Goal: Information Seeking & Learning: Learn about a topic

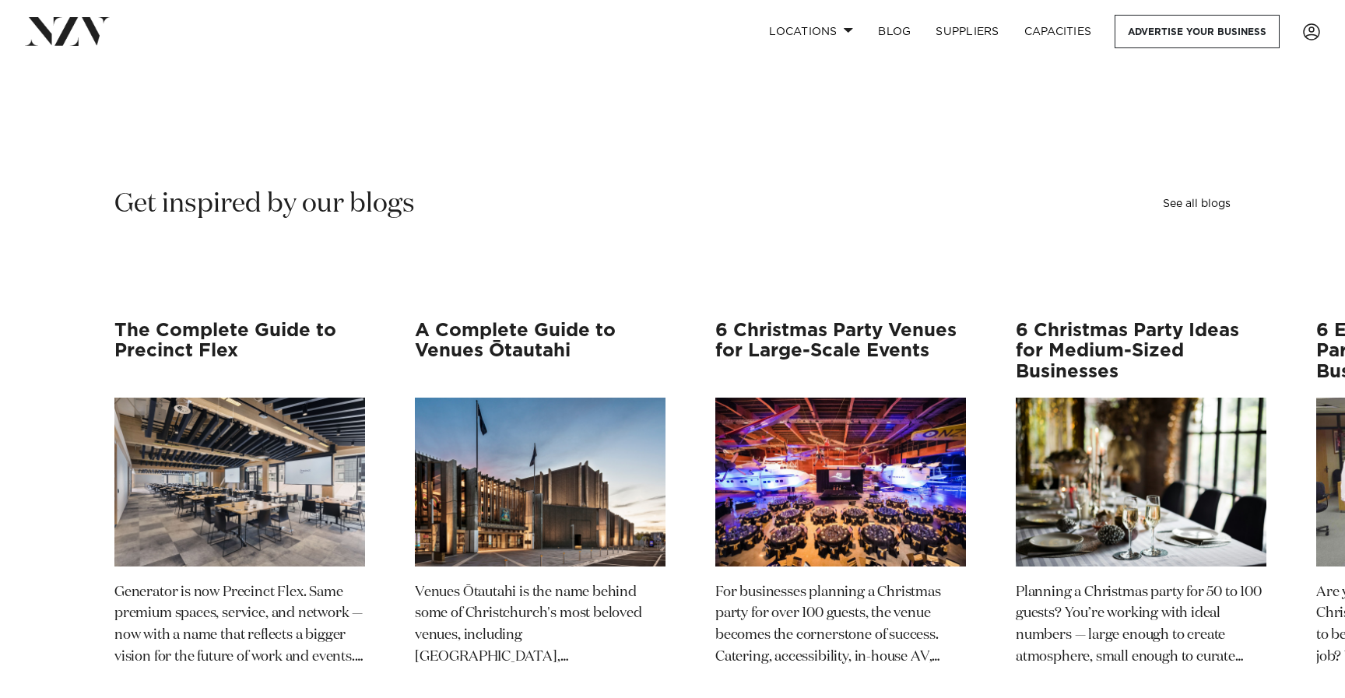
scroll to position [3392, 0]
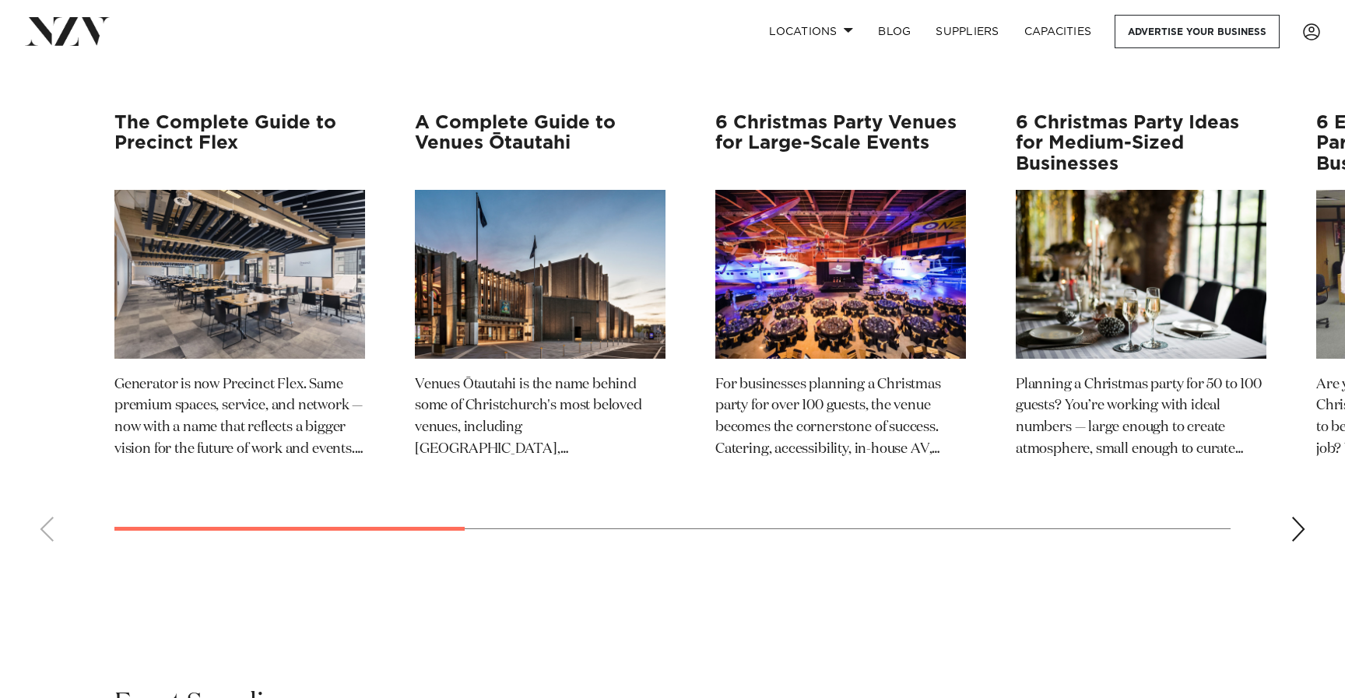
click at [563, 269] on img "2 / 12" at bounding box center [540, 274] width 251 height 168
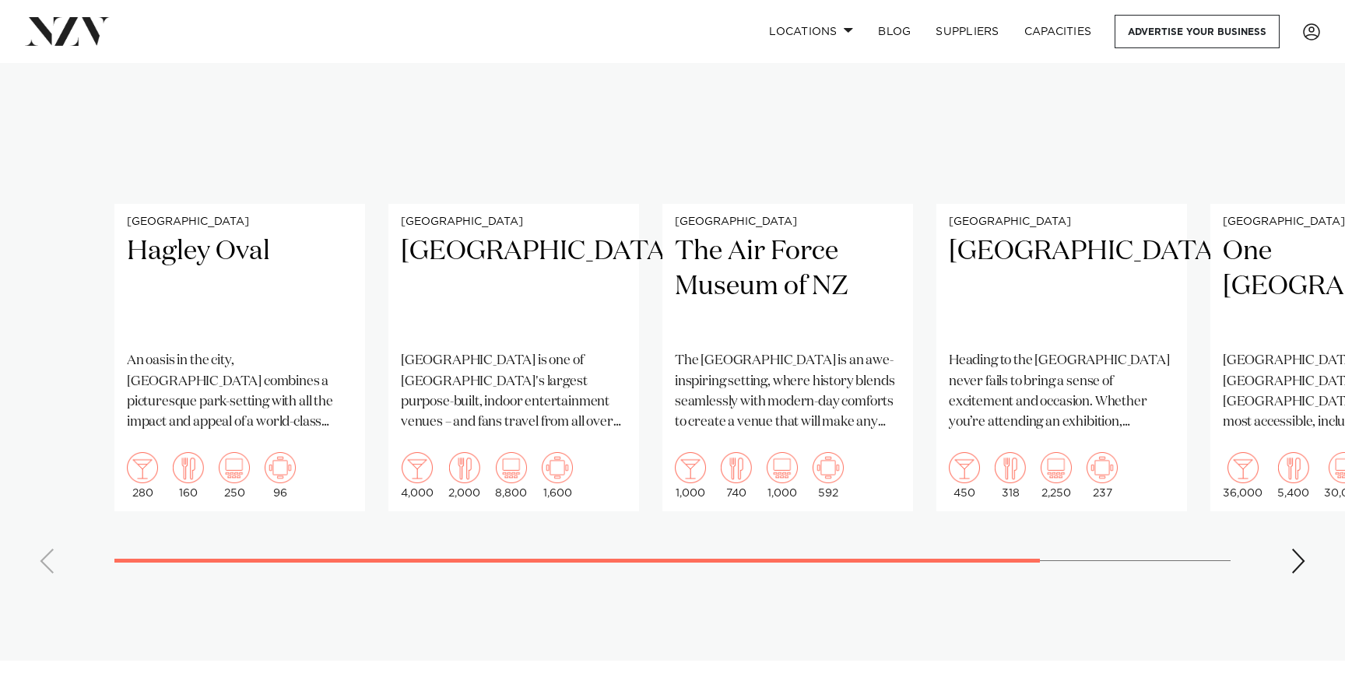
scroll to position [1305, 0]
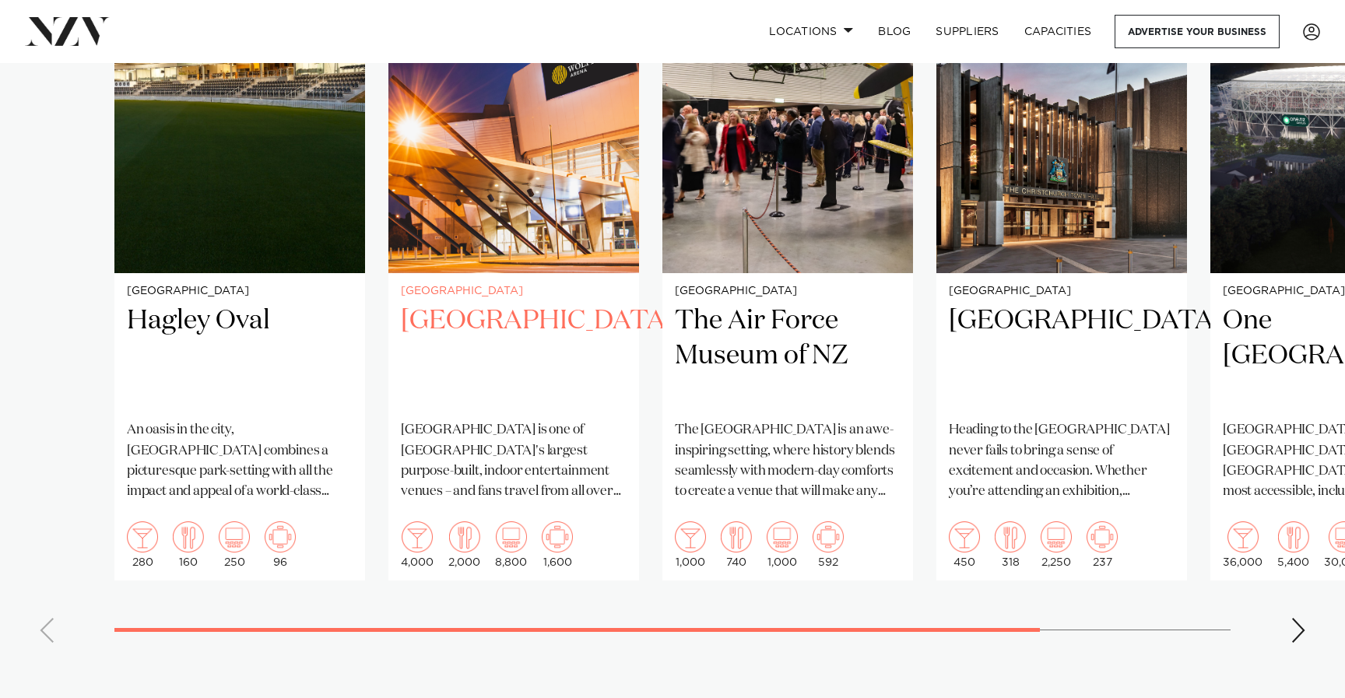
click at [623, 159] on img "2 / 5" at bounding box center [513, 105] width 251 height 336
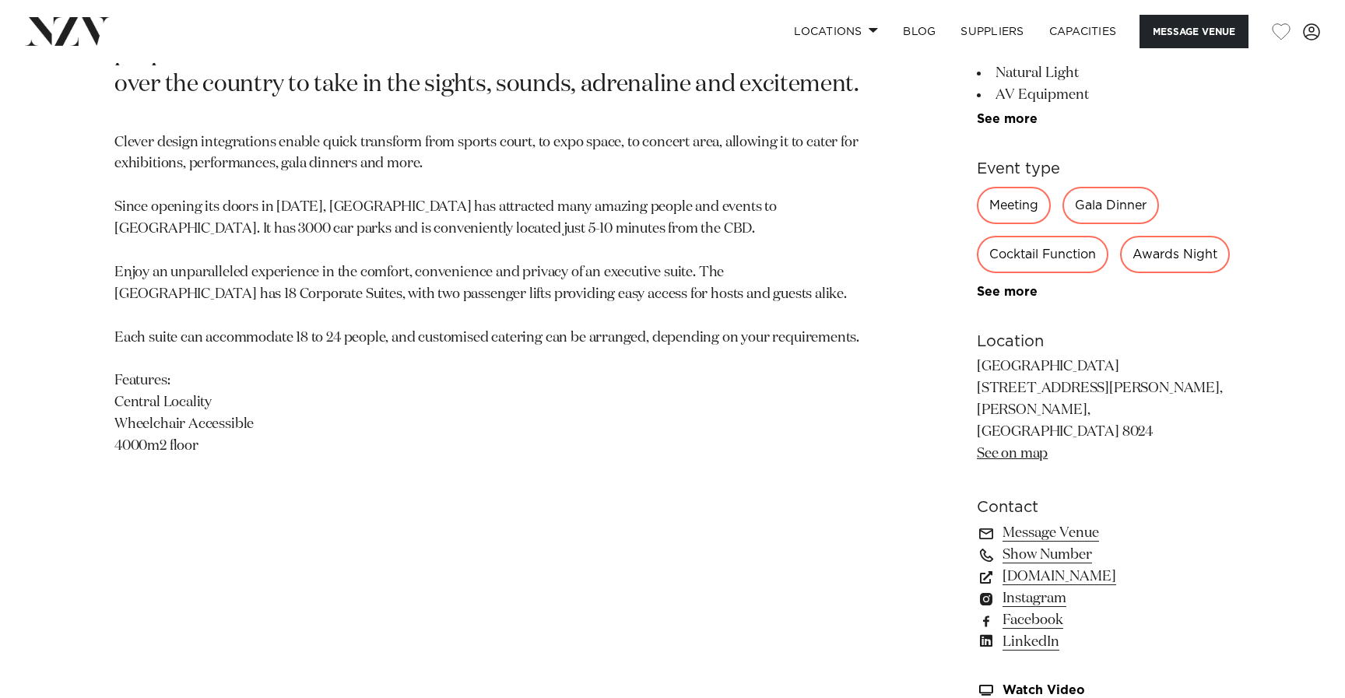
scroll to position [930, 0]
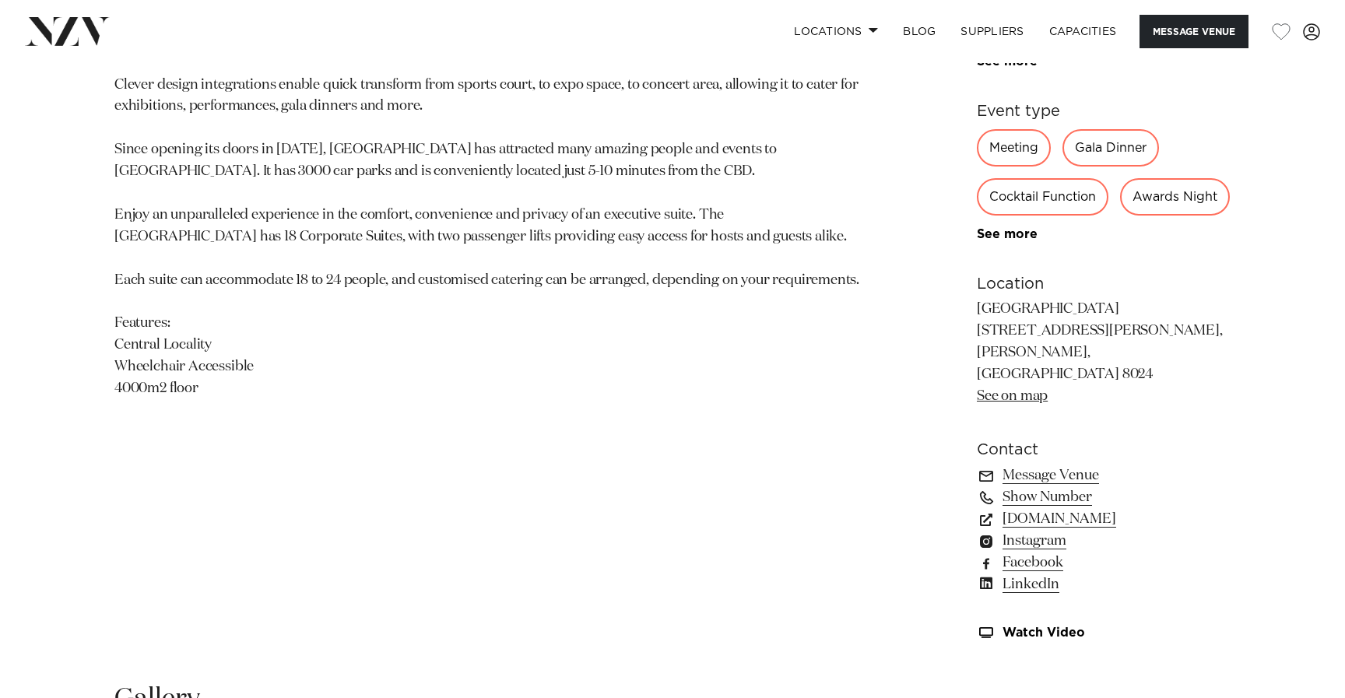
click at [1007, 149] on div "Meeting" at bounding box center [1014, 147] width 74 height 37
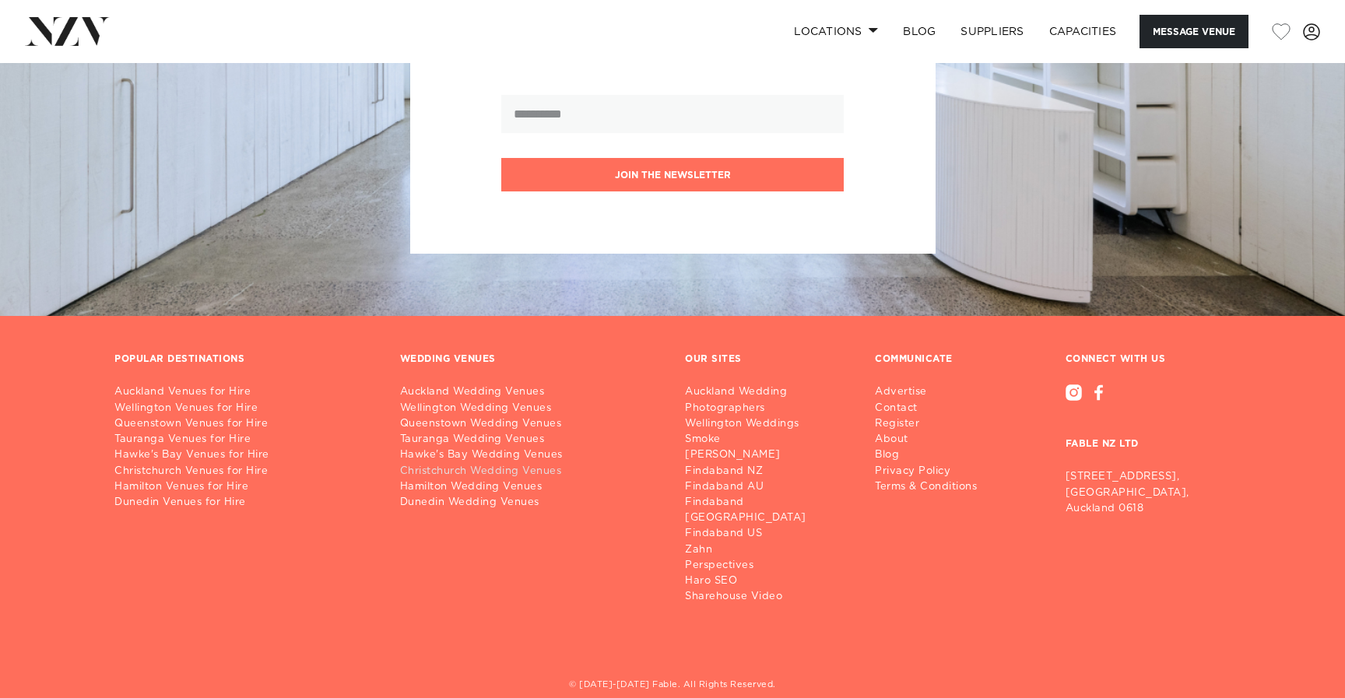
scroll to position [3495, 0]
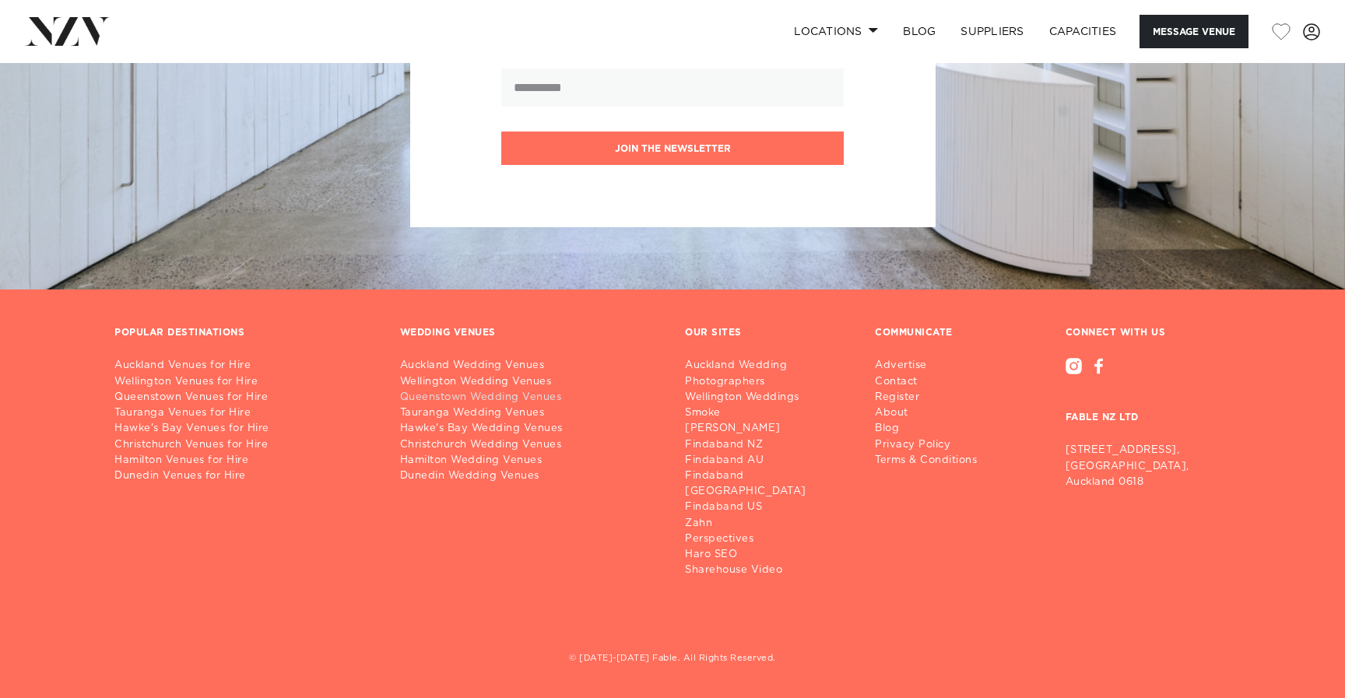
click at [506, 406] on link "Queenstown Wedding Venues" at bounding box center [530, 398] width 261 height 16
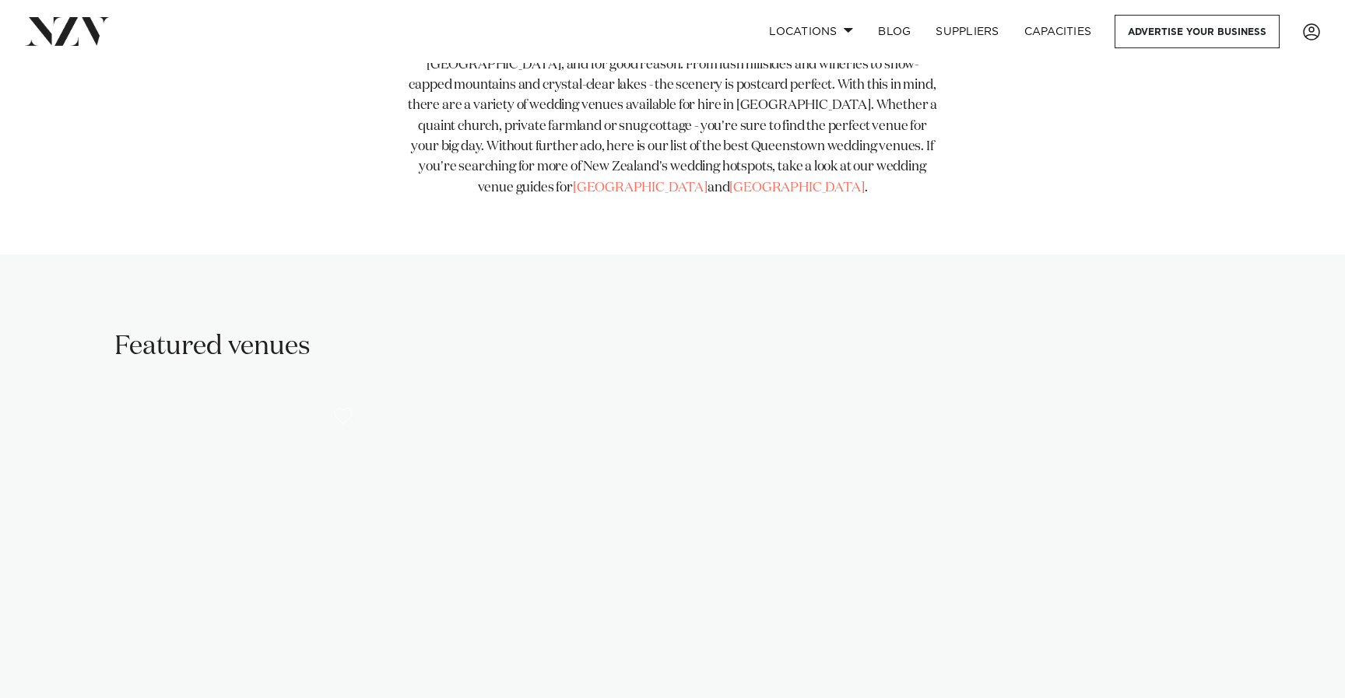
scroll to position [882, 0]
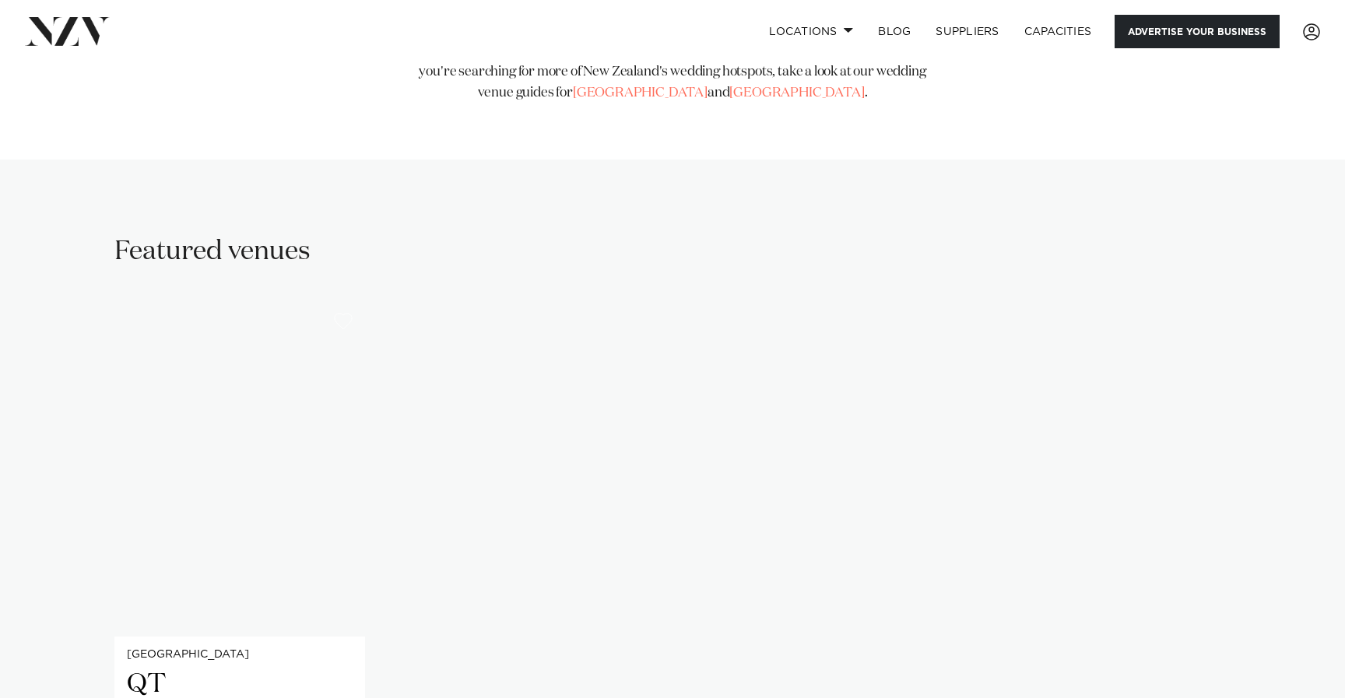
click at [1203, 32] on link "Advertise your business" at bounding box center [1197, 31] width 165 height 33
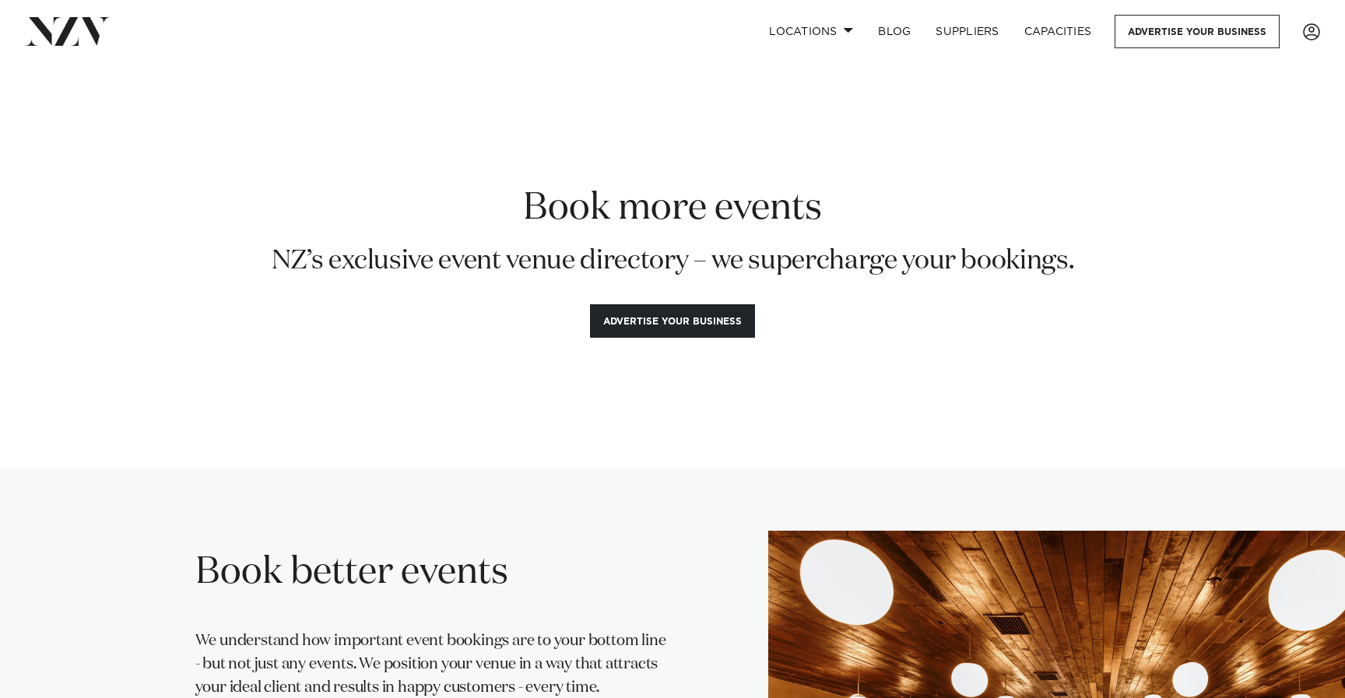
click at [67, 33] on img at bounding box center [67, 31] width 85 height 28
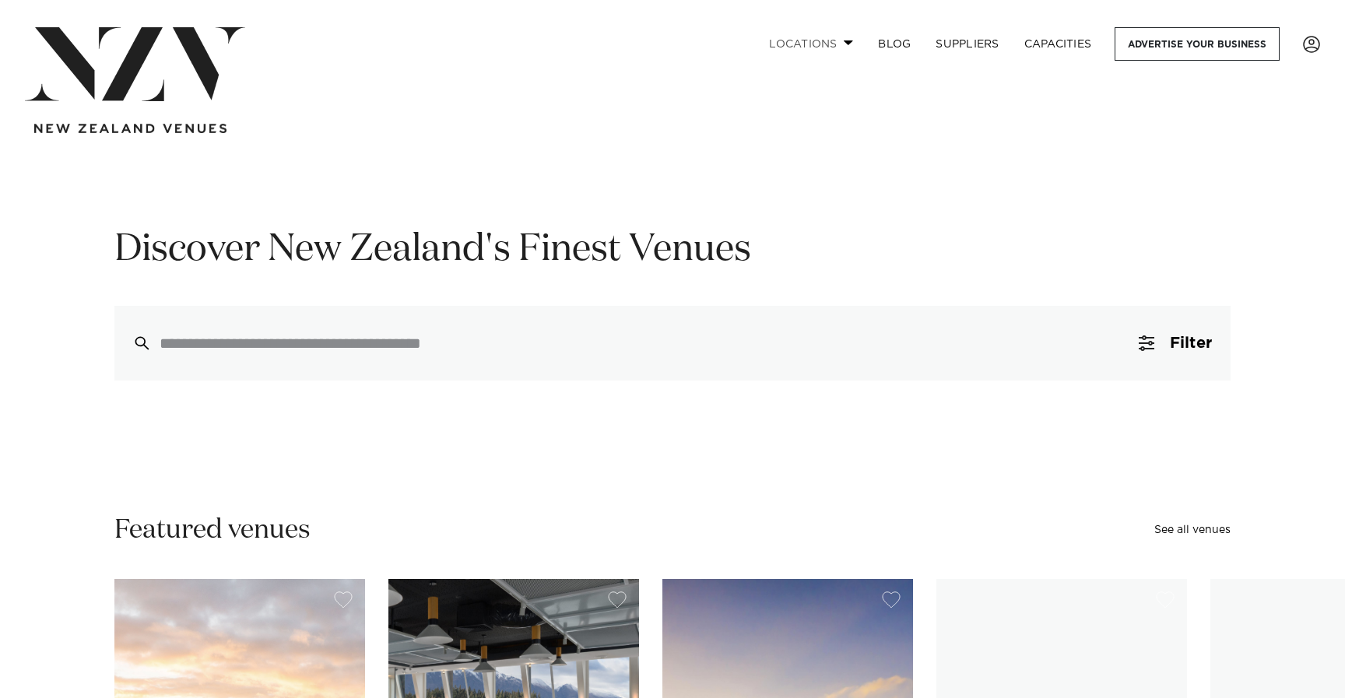
click at [823, 44] on link "Locations" at bounding box center [811, 43] width 109 height 33
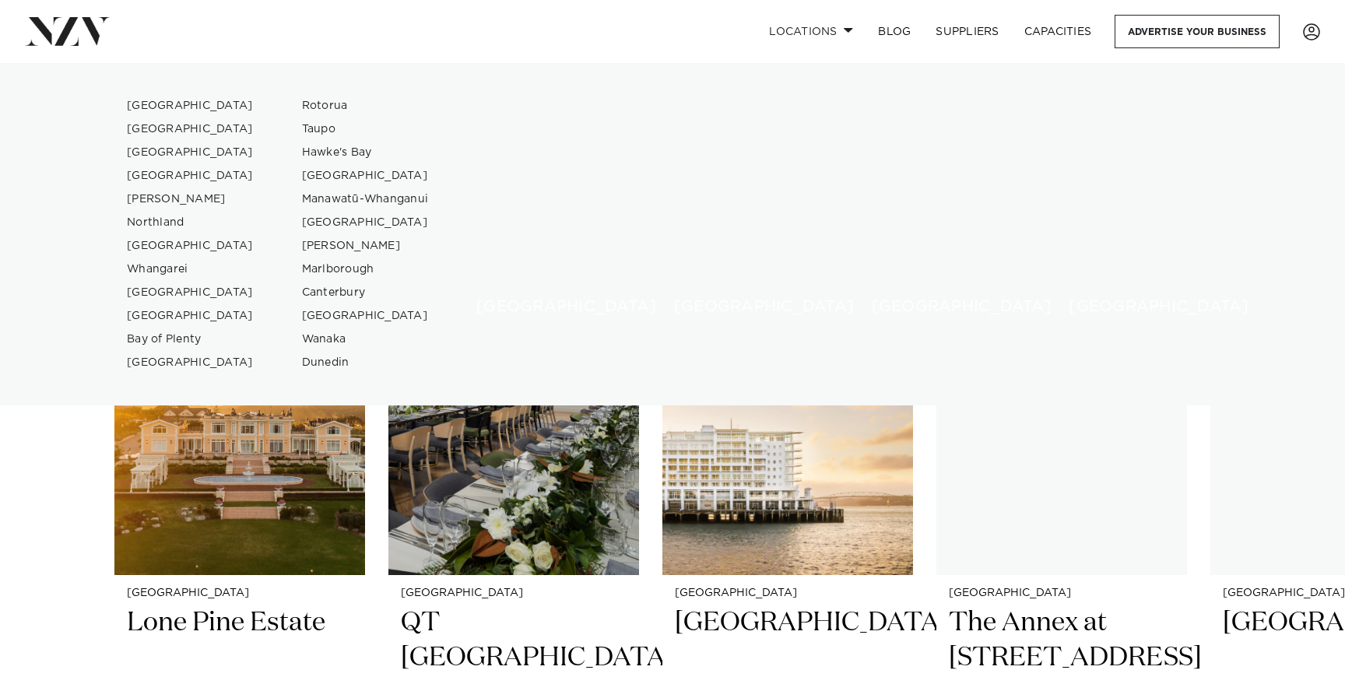
scroll to position [516, 0]
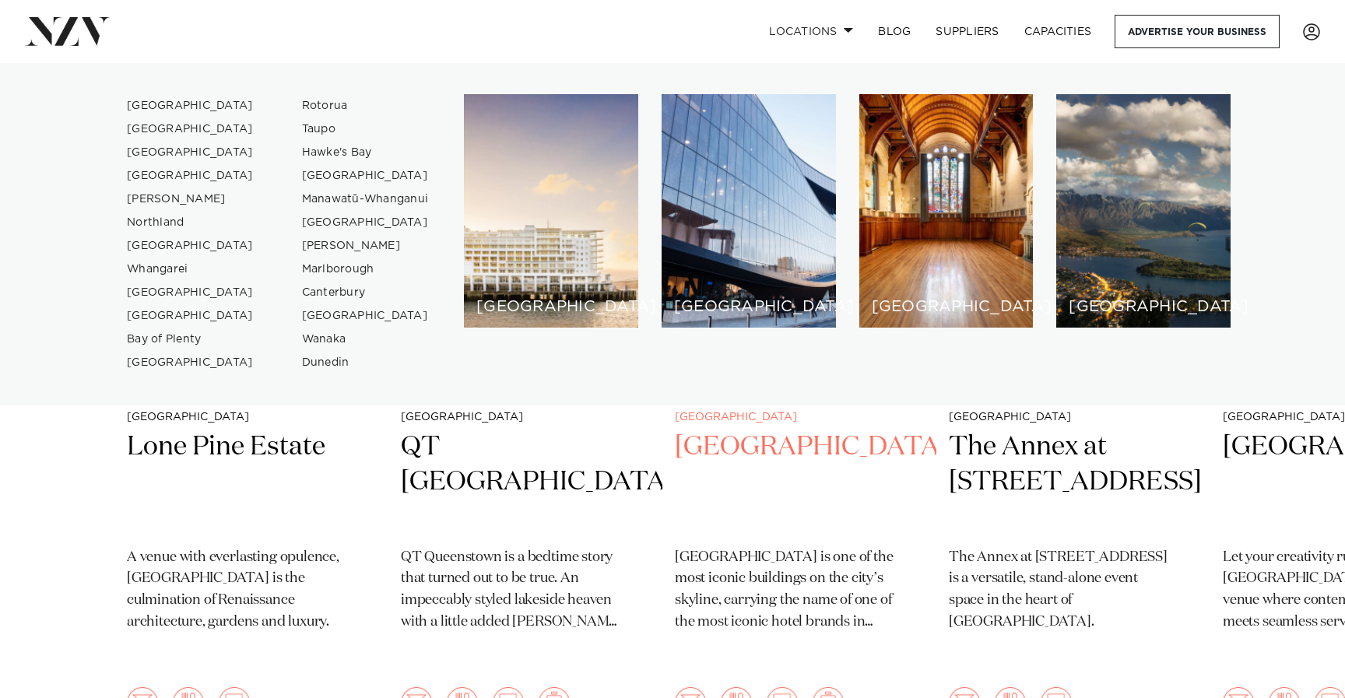
click at [746, 590] on p "[GEOGRAPHIC_DATA] is one of the most iconic buildings on the city’s skyline, ca…" at bounding box center [788, 590] width 226 height 87
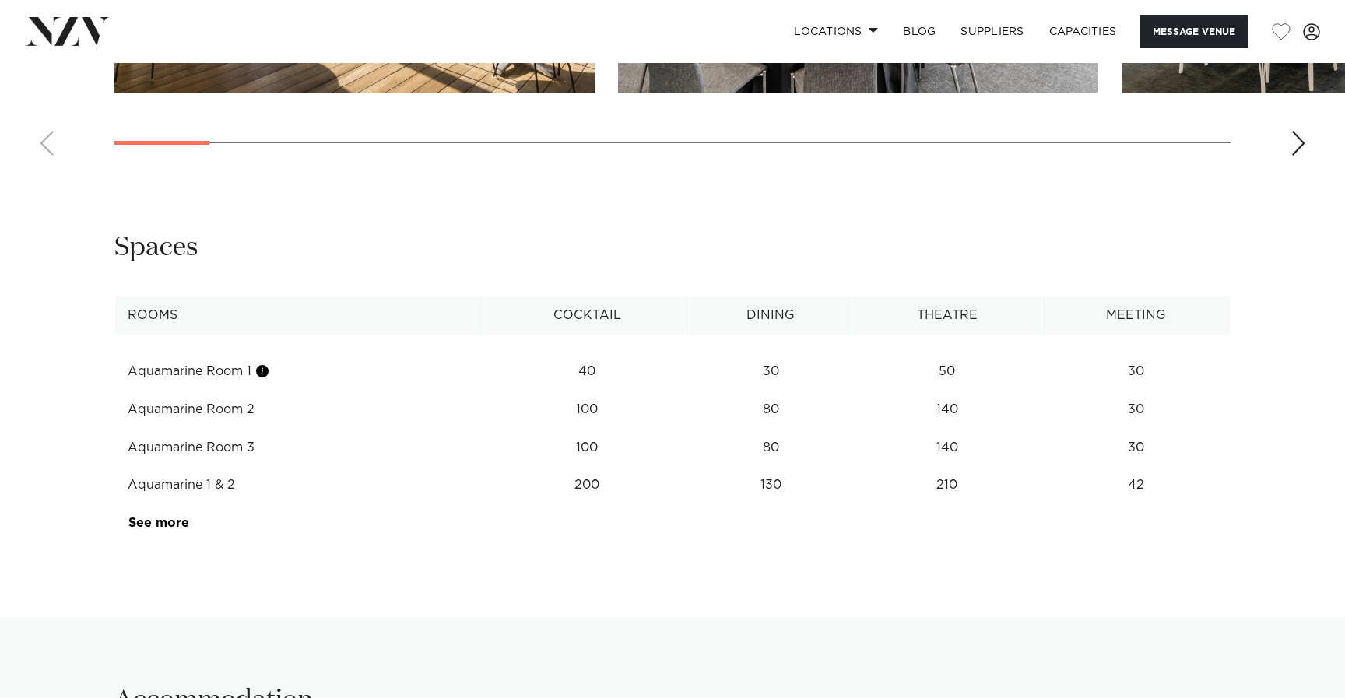
scroll to position [2344, 0]
